Goal: Check status: Check status

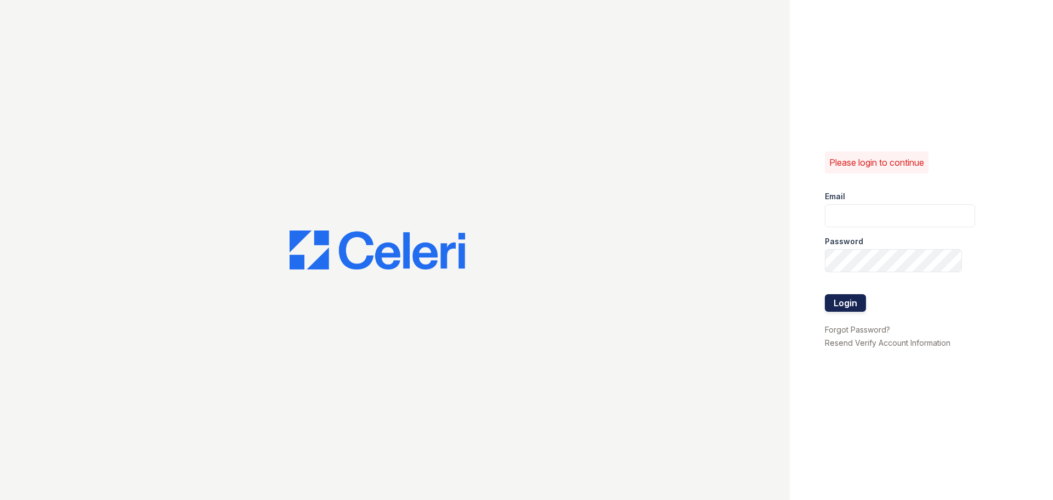
type input "devoiry@jaygroupny.com"
click at [841, 303] on button "Login" at bounding box center [845, 303] width 41 height 18
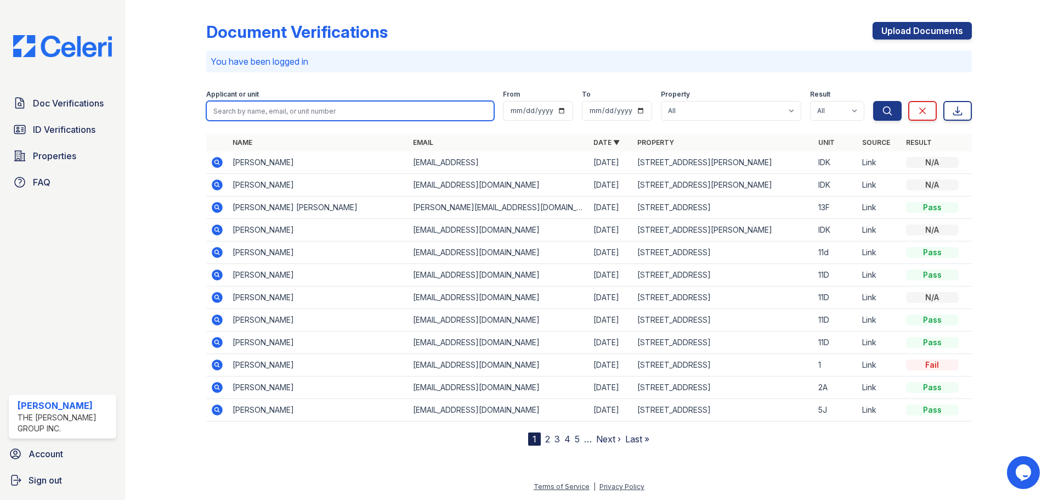
click at [269, 112] on input "search" at bounding box center [350, 111] width 288 height 20
type input "danielle"
click at [873, 101] on button "Search" at bounding box center [887, 111] width 29 height 20
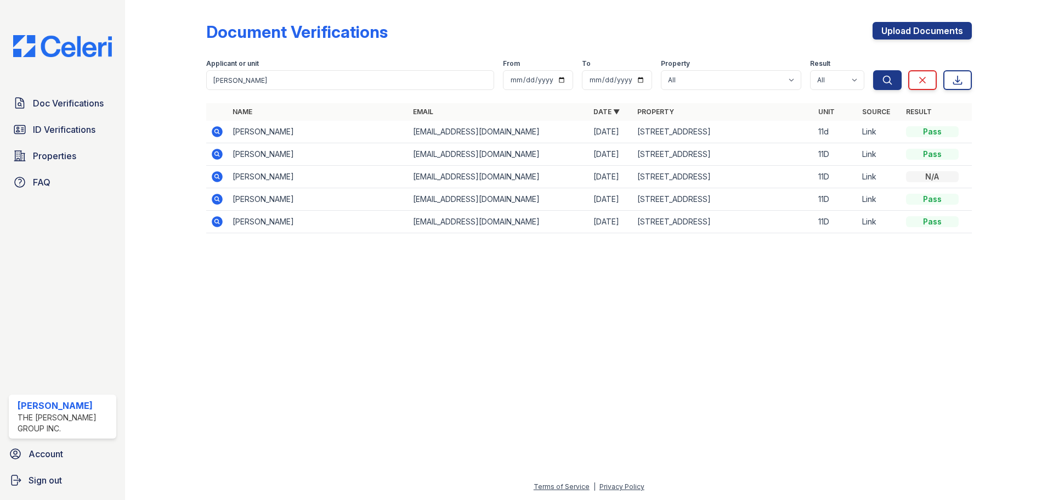
click at [218, 132] on icon at bounding box center [216, 130] width 3 height 3
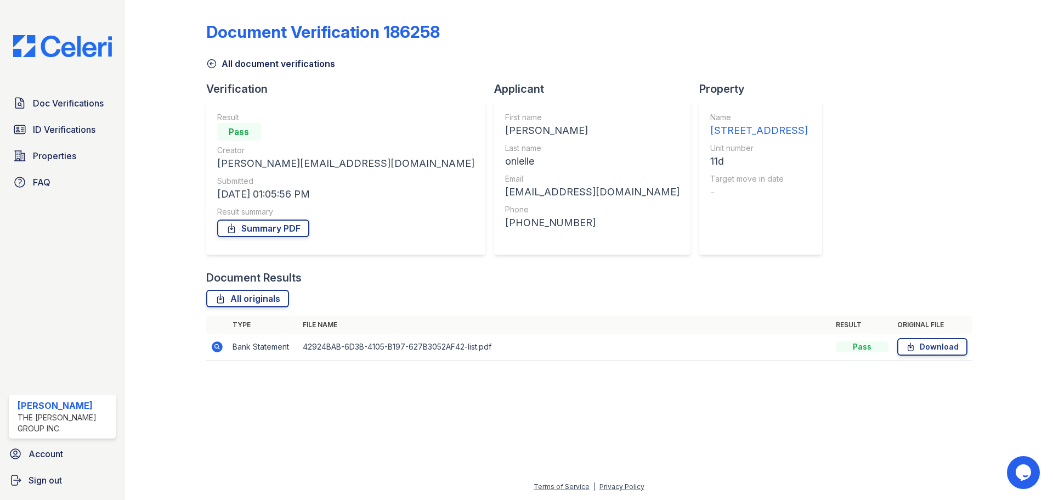
click at [217, 344] on icon at bounding box center [217, 346] width 13 height 13
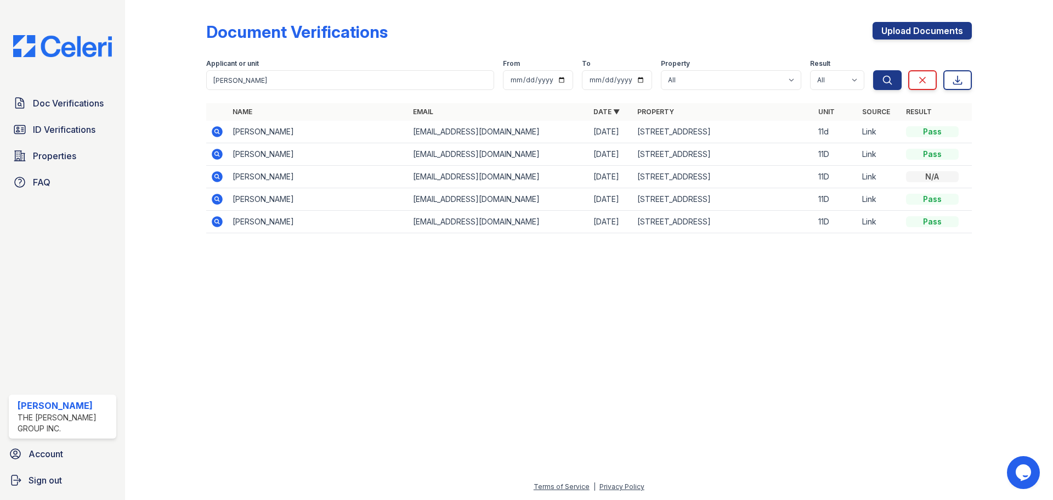
click at [216, 221] on icon at bounding box center [216, 220] width 3 height 3
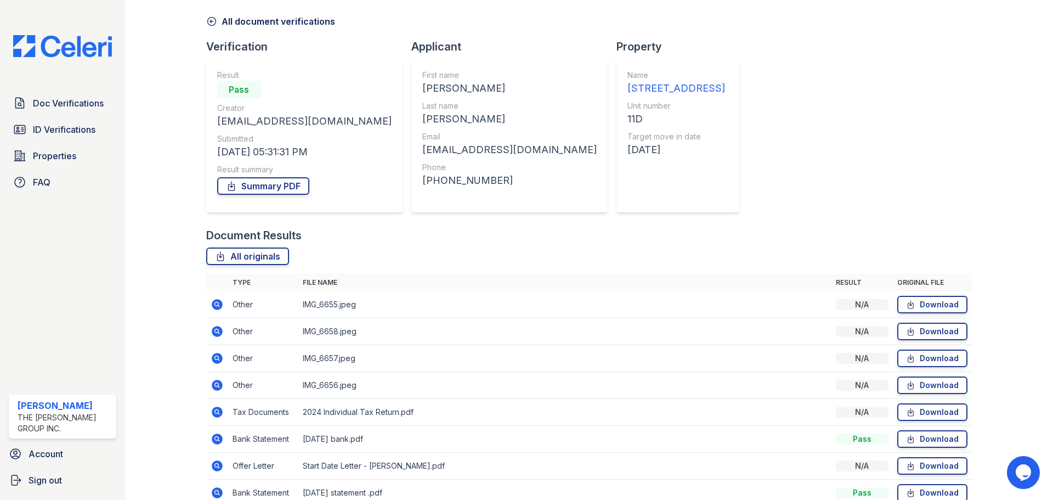
scroll to position [151, 0]
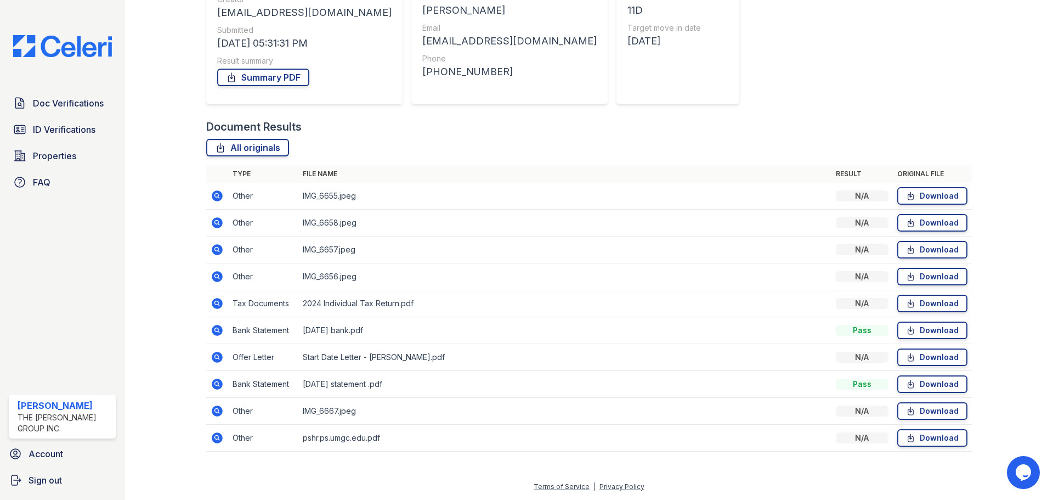
click at [217, 328] on icon at bounding box center [217, 330] width 13 height 13
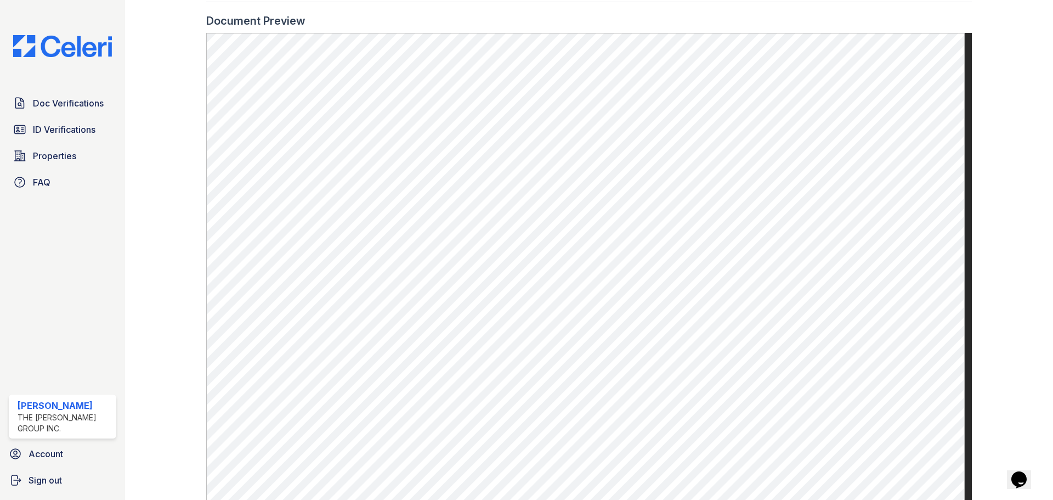
scroll to position [506, 0]
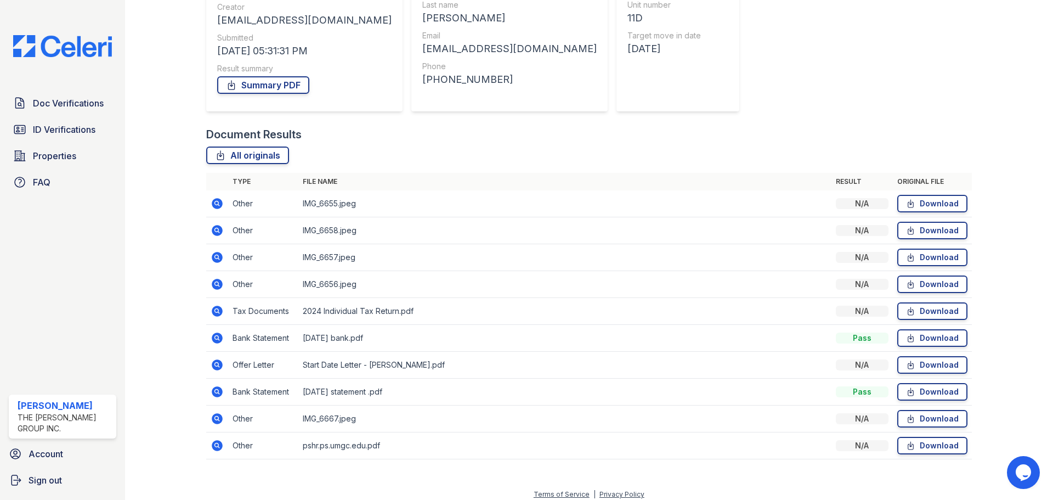
scroll to position [151, 0]
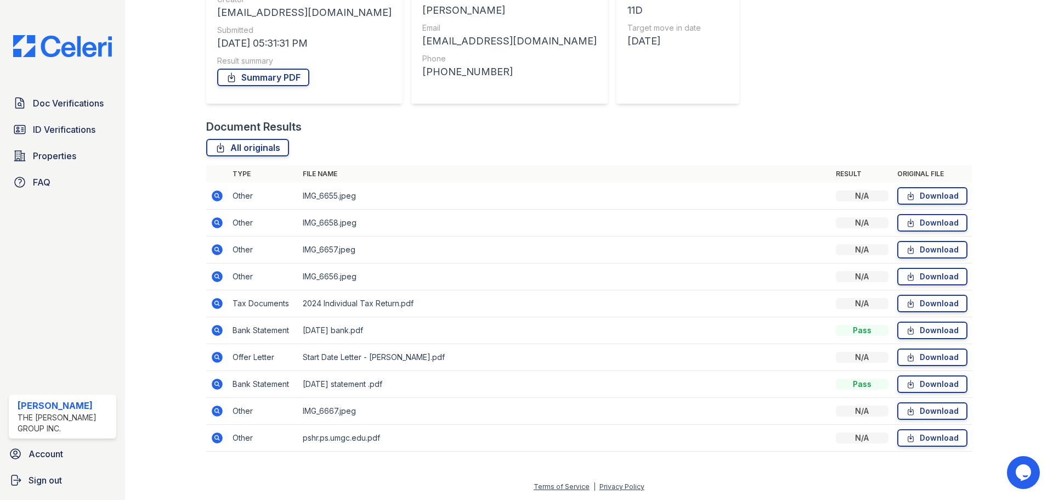
click at [215, 327] on icon at bounding box center [217, 330] width 11 height 11
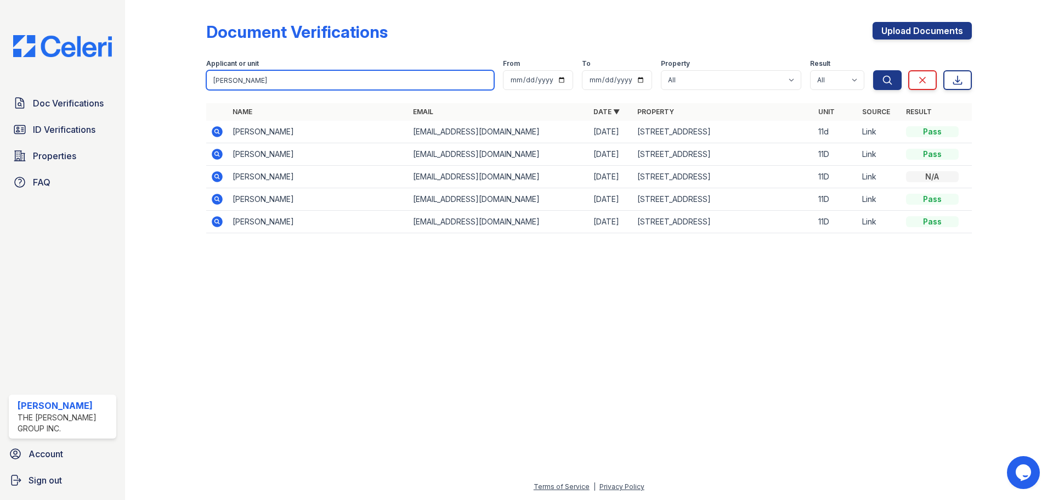
drag, startPoint x: 250, startPoint y: 81, endPoint x: 201, endPoint y: 85, distance: 49.6
click at [201, 85] on div "Document Verifications Upload Documents Filter Applicant or unit [PERSON_NAME] …" at bounding box center [589, 131] width 893 height 262
type input "[PERSON_NAME]"
click at [873, 70] on button "Search" at bounding box center [887, 80] width 29 height 20
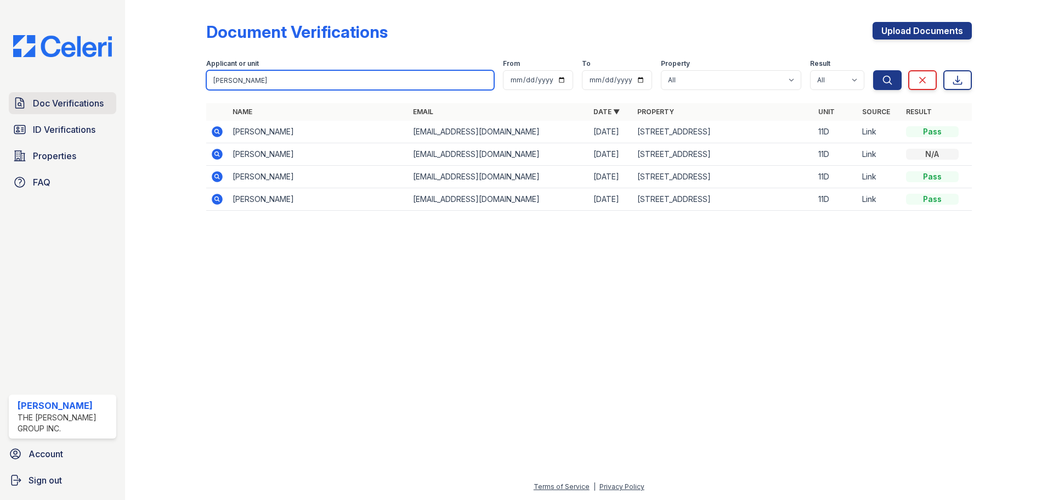
drag, startPoint x: 243, startPoint y: 82, endPoint x: 18, endPoint y: 109, distance: 226.5
click at [174, 72] on div "Document Verifications Upload Documents Filter Applicant or unit oneill From To…" at bounding box center [589, 119] width 893 height 239
click at [254, 74] on input "oneill" at bounding box center [350, 80] width 288 height 20
drag, startPoint x: 254, startPoint y: 74, endPoint x: 165, endPoint y: 74, distance: 89.4
click at [165, 74] on div "Document Verifications Upload Documents Filter Applicant or unit oneill From To…" at bounding box center [589, 119] width 893 height 239
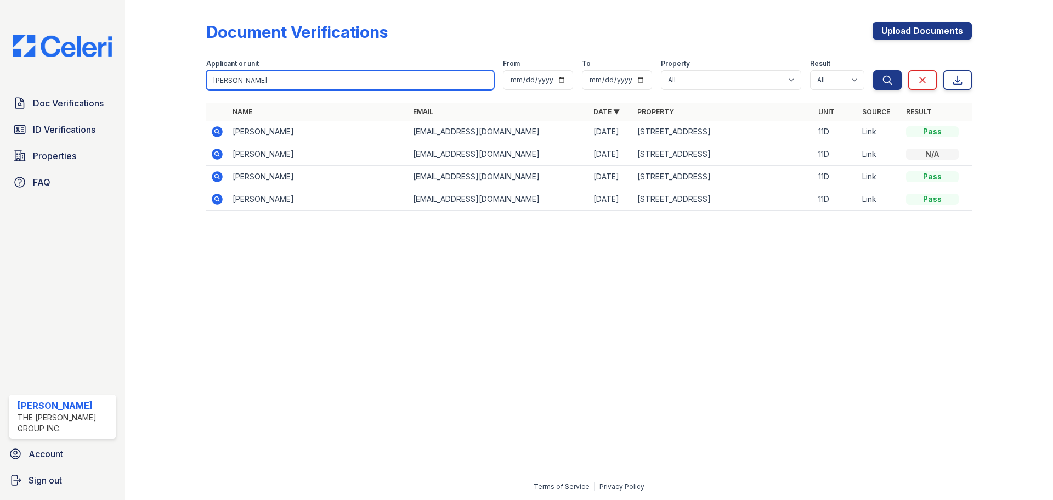
type input "a"
type input "mark"
click at [873, 70] on button "Search" at bounding box center [887, 80] width 29 height 20
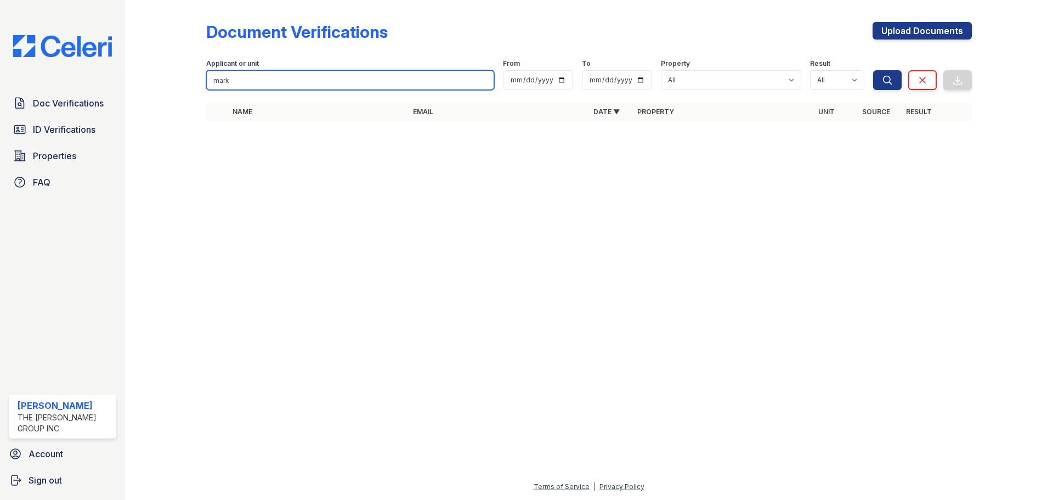
click at [217, 81] on input "mark" at bounding box center [350, 80] width 288 height 20
type input "m"
type input "oneil"
click at [873, 70] on button "Search" at bounding box center [887, 80] width 29 height 20
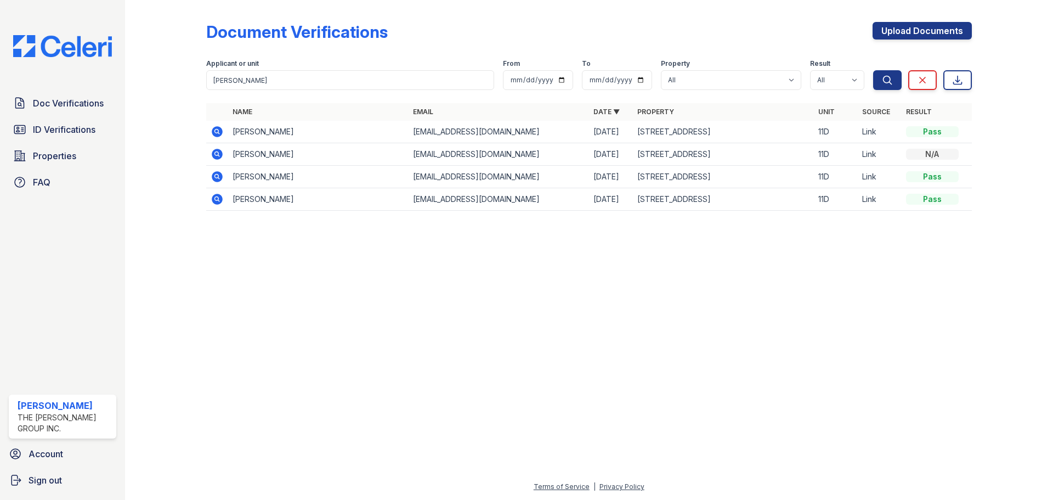
click at [222, 201] on icon at bounding box center [217, 199] width 11 height 11
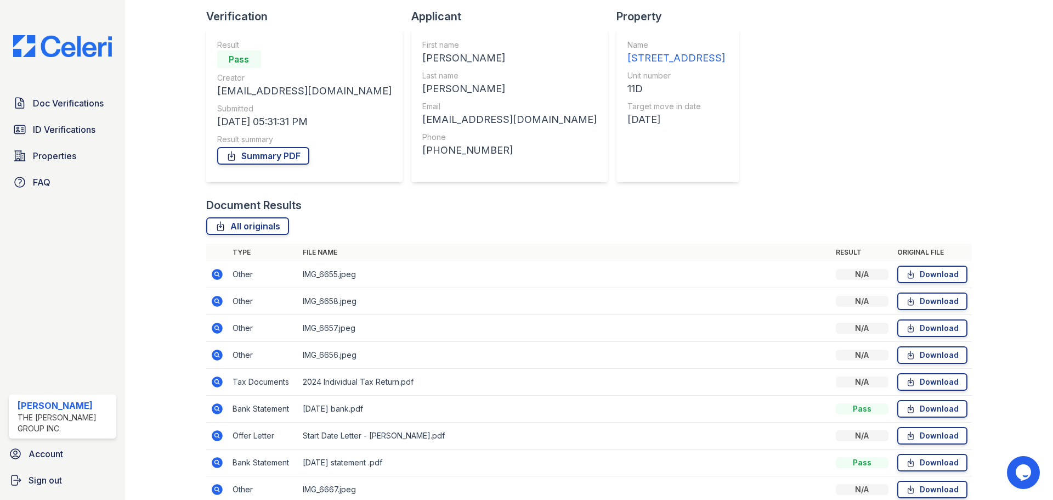
scroll to position [151, 0]
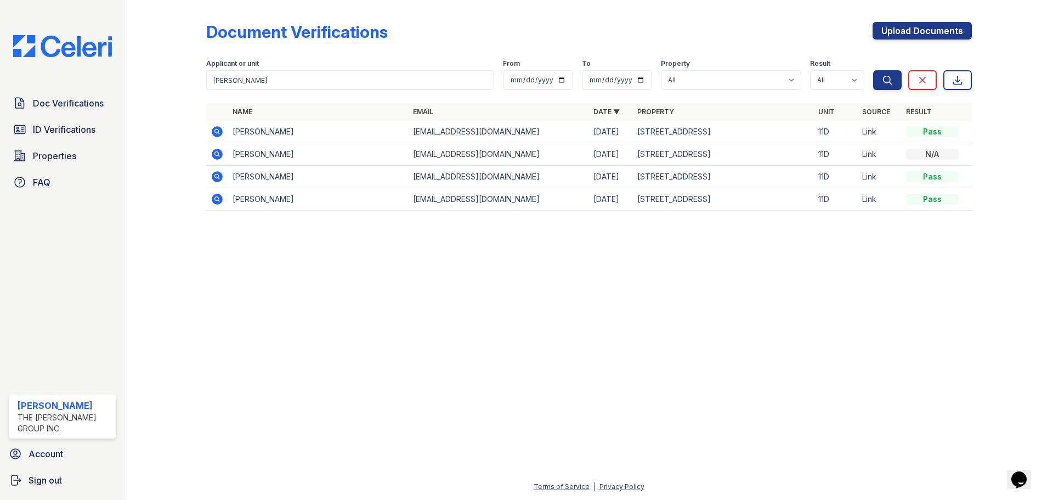
click at [219, 179] on icon at bounding box center [217, 176] width 13 height 13
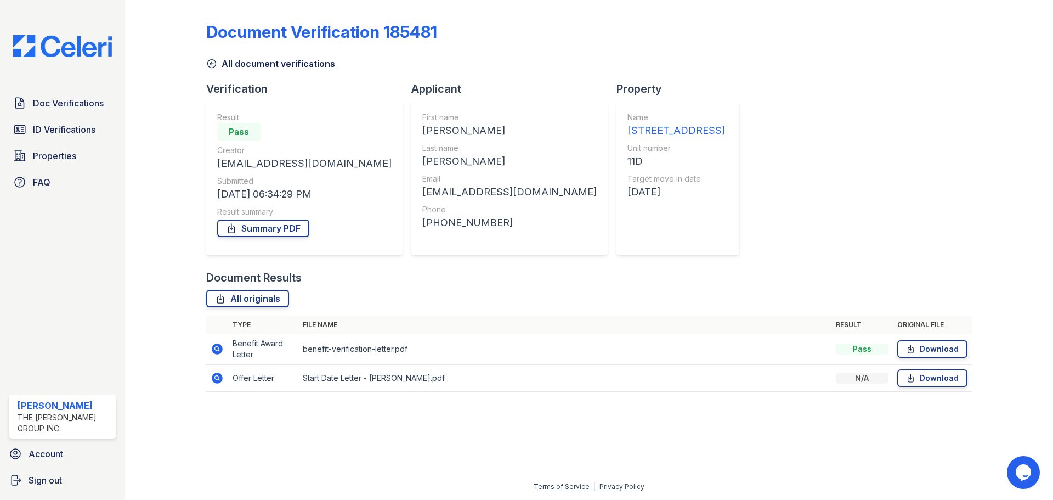
click at [215, 348] on icon at bounding box center [217, 348] width 13 height 13
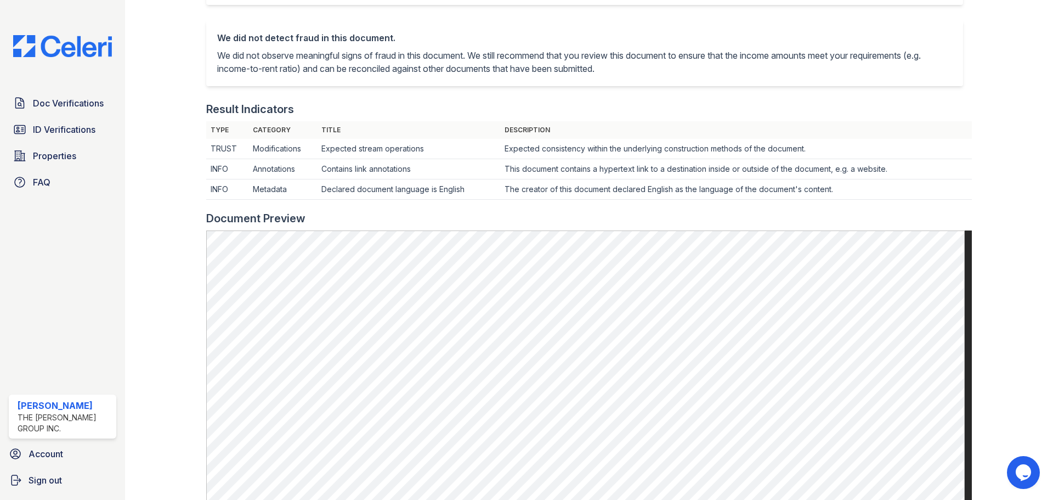
scroll to position [329, 0]
